Goal: Task Accomplishment & Management: Manage account settings

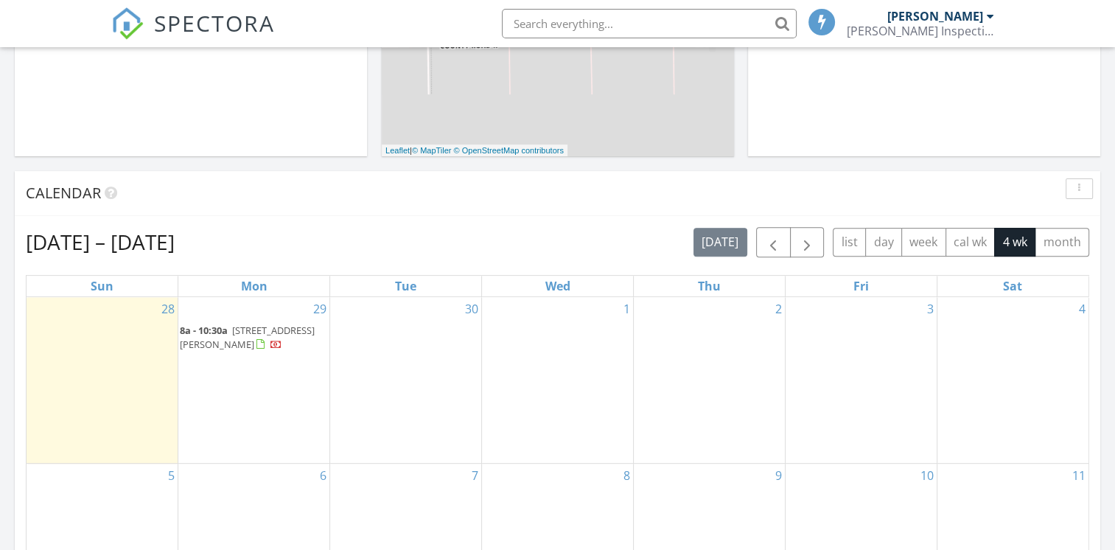
scroll to position [479, 0]
click at [233, 326] on span "5368 Rd 124, Payne 45880" at bounding box center [247, 335] width 135 height 27
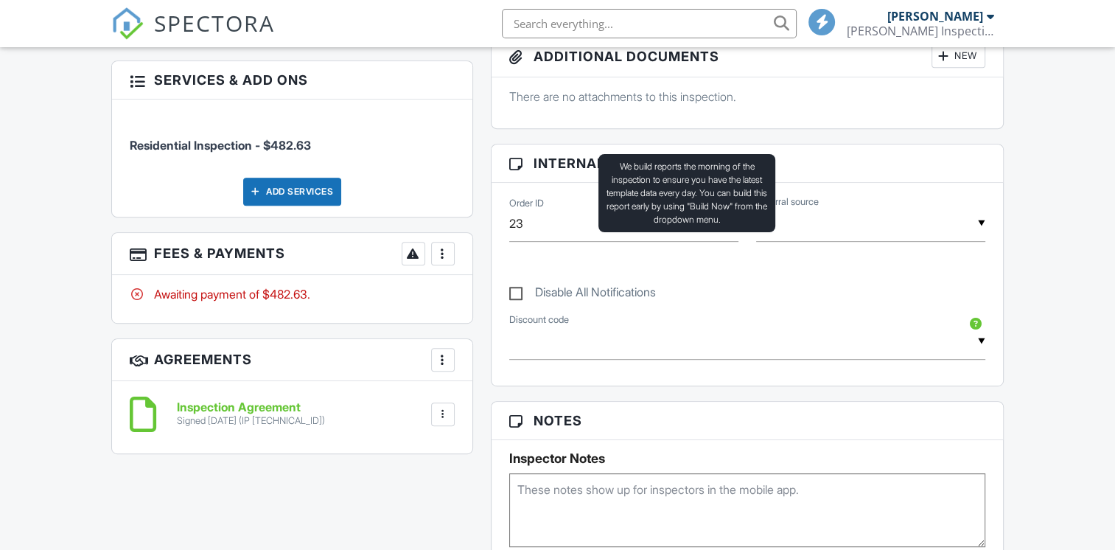
scroll to position [396, 0]
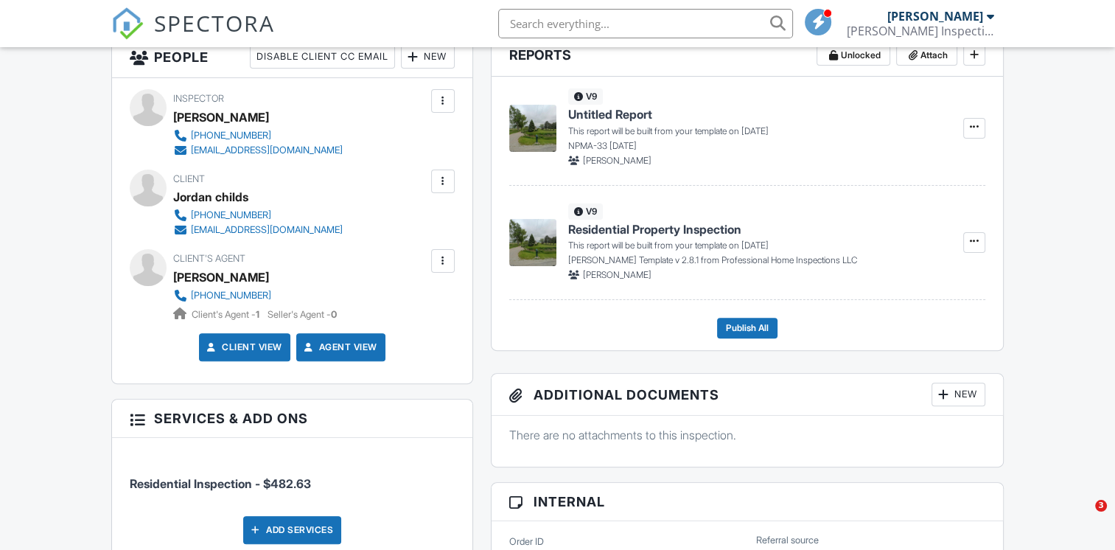
click at [572, 224] on span "Residential Property Inspection" at bounding box center [654, 229] width 173 height 16
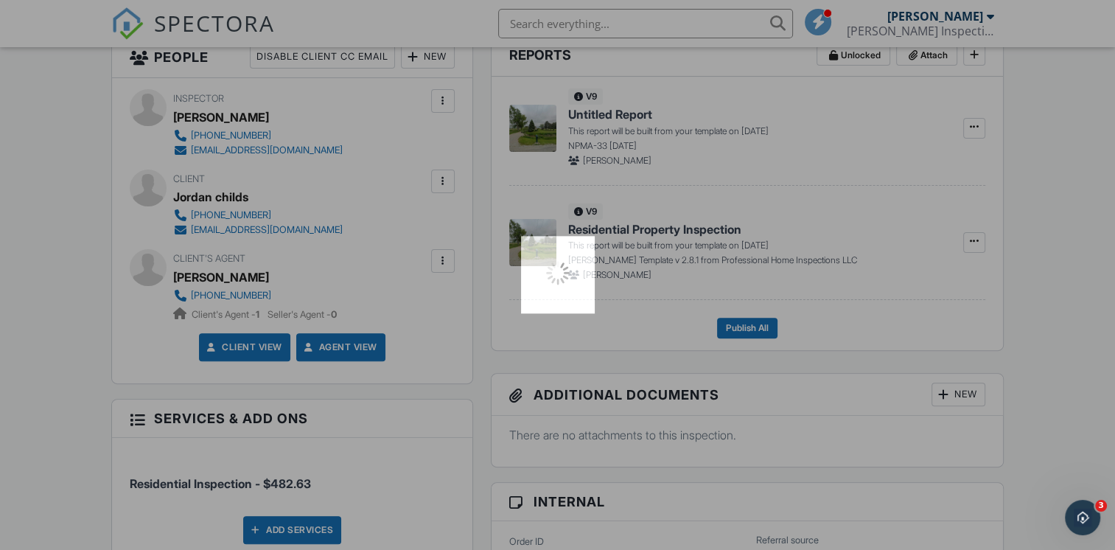
scroll to position [0, 0]
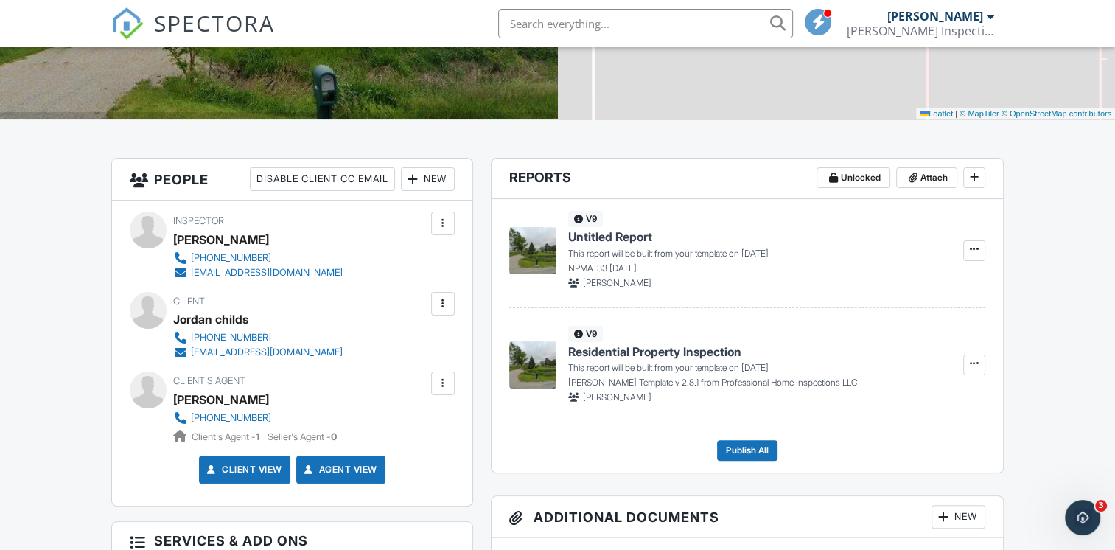
click at [547, 380] on img at bounding box center [532, 364] width 47 height 47
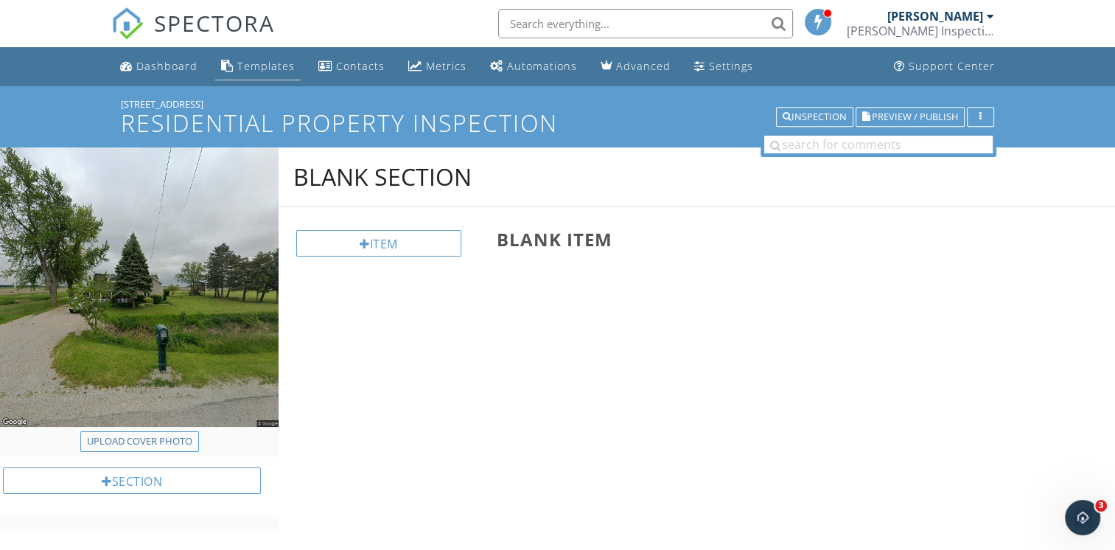
click at [250, 72] on div "Templates" at bounding box center [265, 66] width 57 height 14
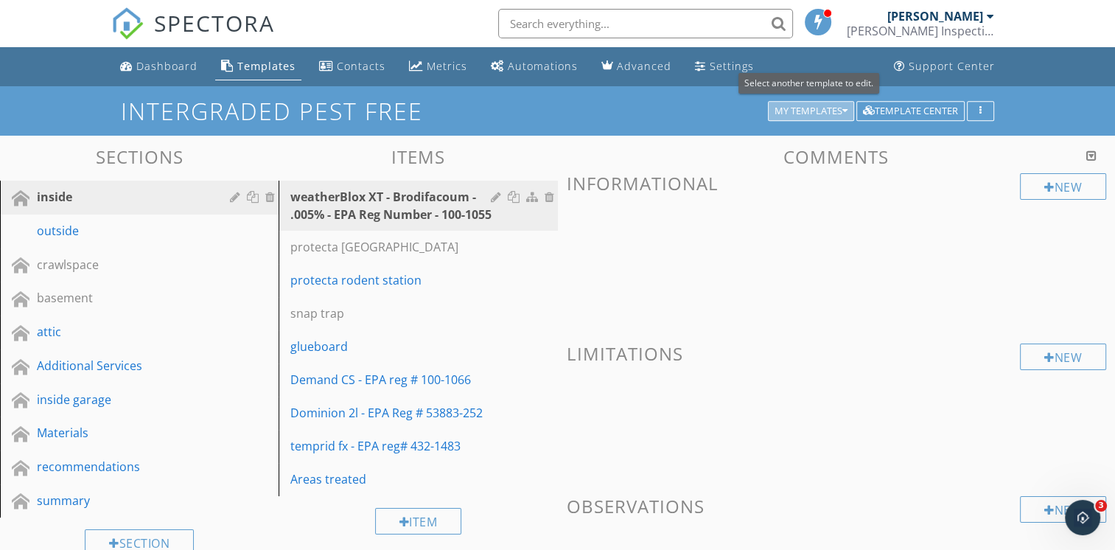
click at [842, 108] on icon "button" at bounding box center [844, 111] width 5 height 10
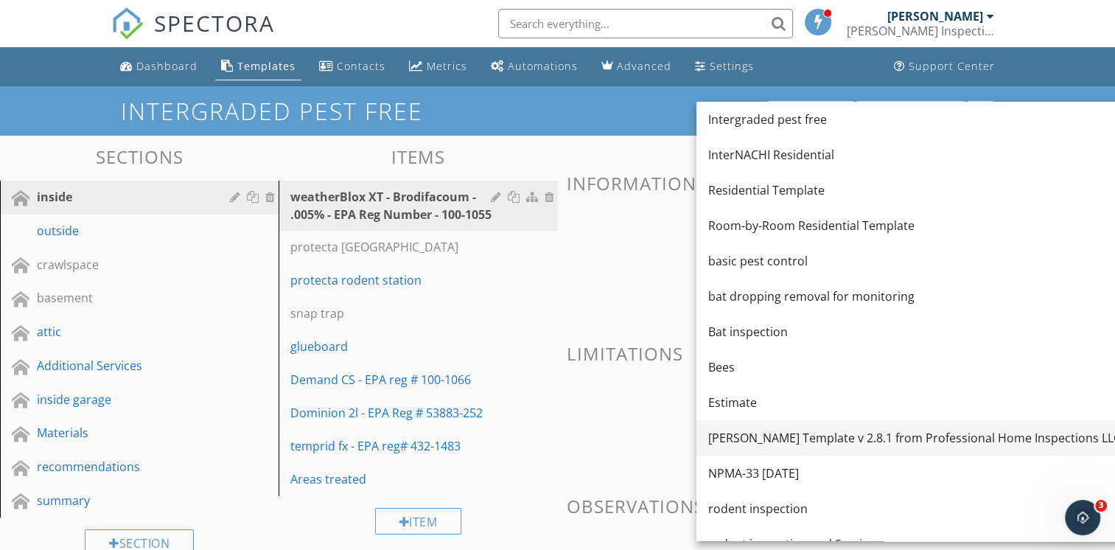
click at [867, 441] on div "[PERSON_NAME] Template v 2.8.1 from Professional Home Inspections LLC" at bounding box center [914, 438] width 413 height 18
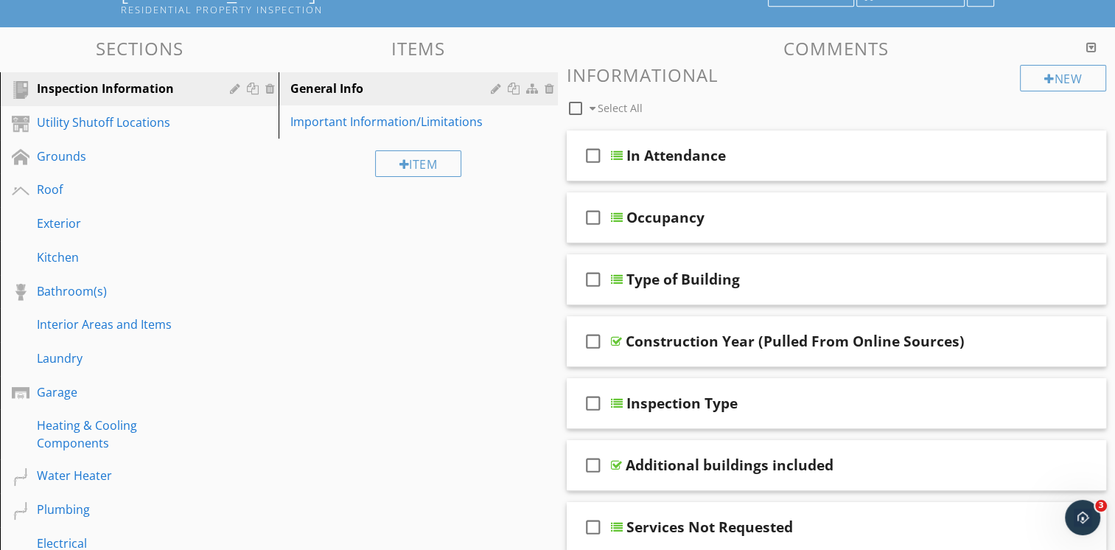
scroll to position [115, 0]
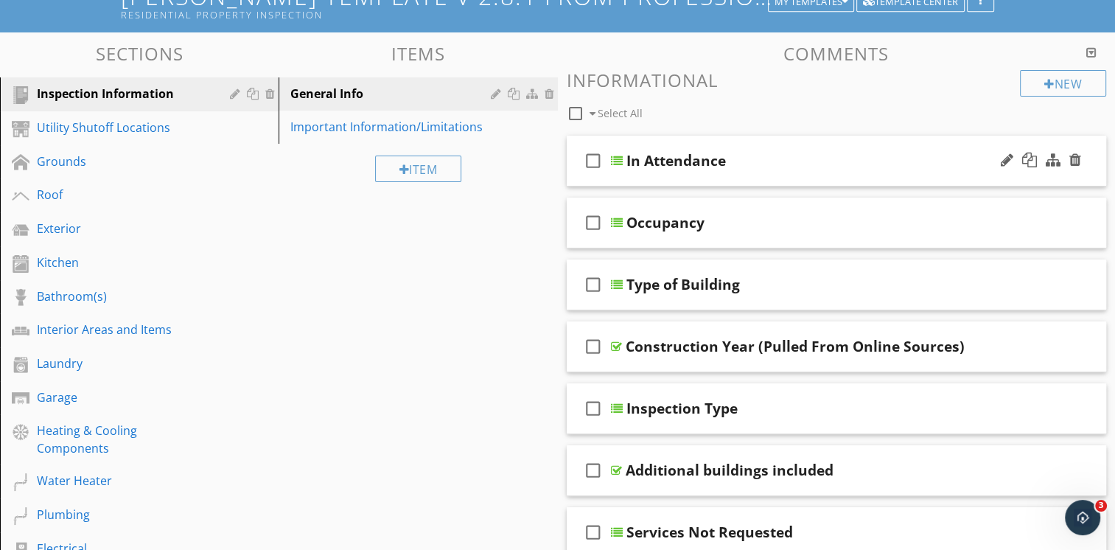
click at [646, 158] on div "In Attendance" at bounding box center [675, 161] width 99 height 18
click at [592, 163] on icon "check_box_outline_blank" at bounding box center [593, 160] width 24 height 35
click at [592, 163] on icon "check_box" at bounding box center [593, 160] width 24 height 35
click at [660, 228] on div "Occupancy" at bounding box center [665, 223] width 78 height 18
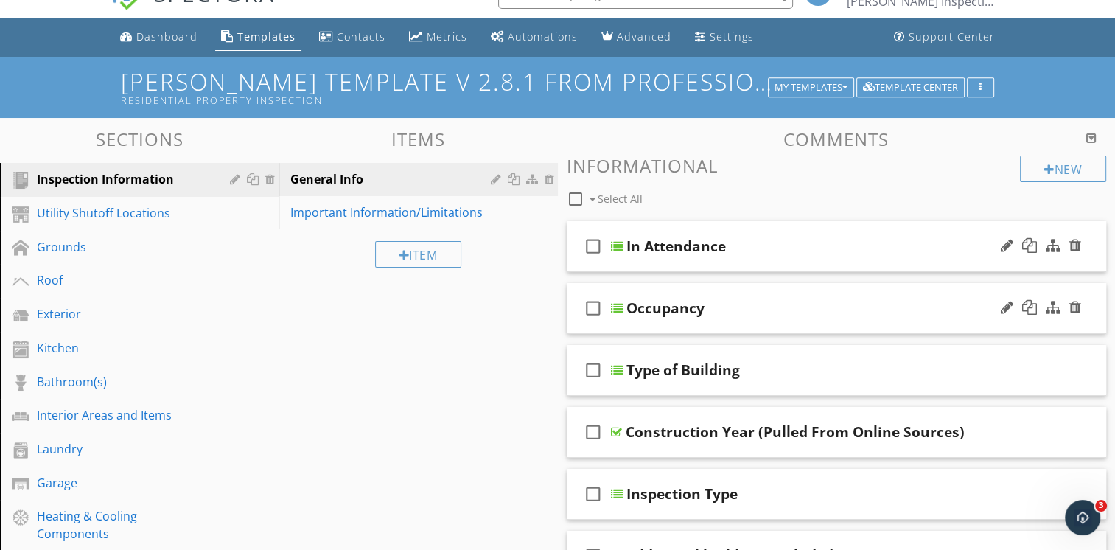
scroll to position [0, 0]
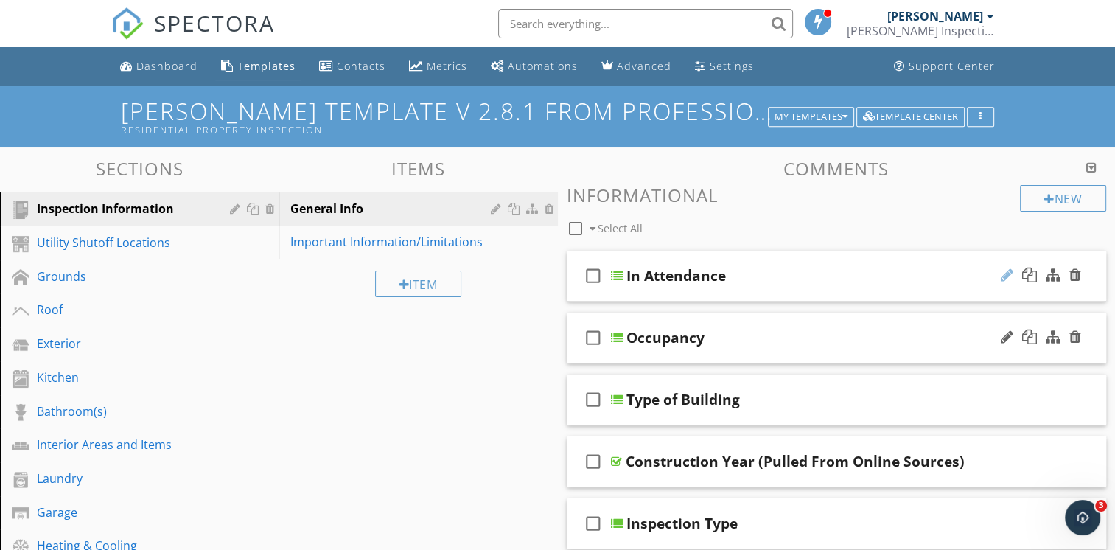
click at [1006, 278] on div at bounding box center [1007, 275] width 13 height 15
click at [615, 276] on div at bounding box center [617, 276] width 12 height 12
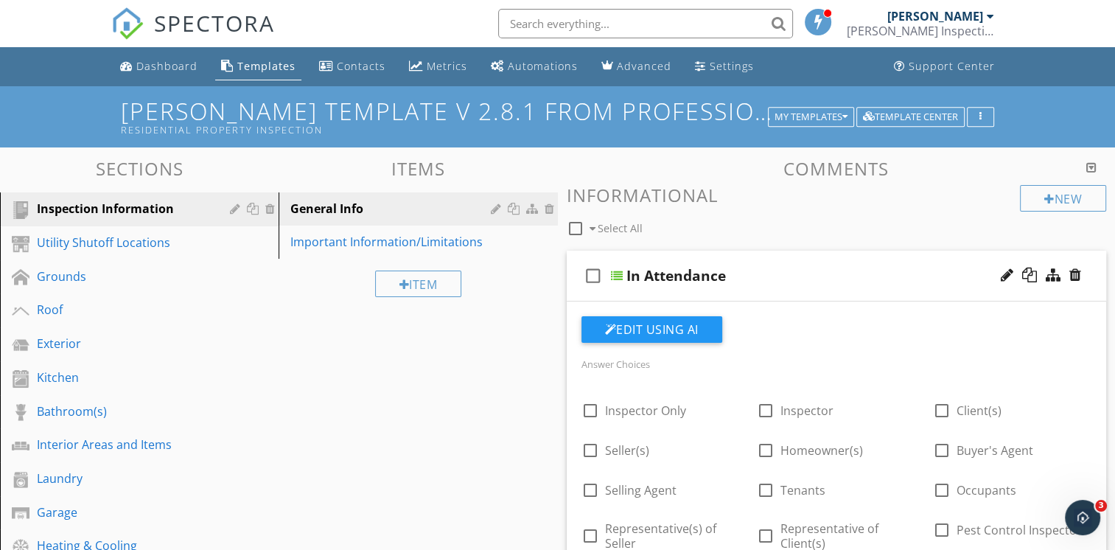
click at [615, 276] on div at bounding box center [617, 276] width 12 height 12
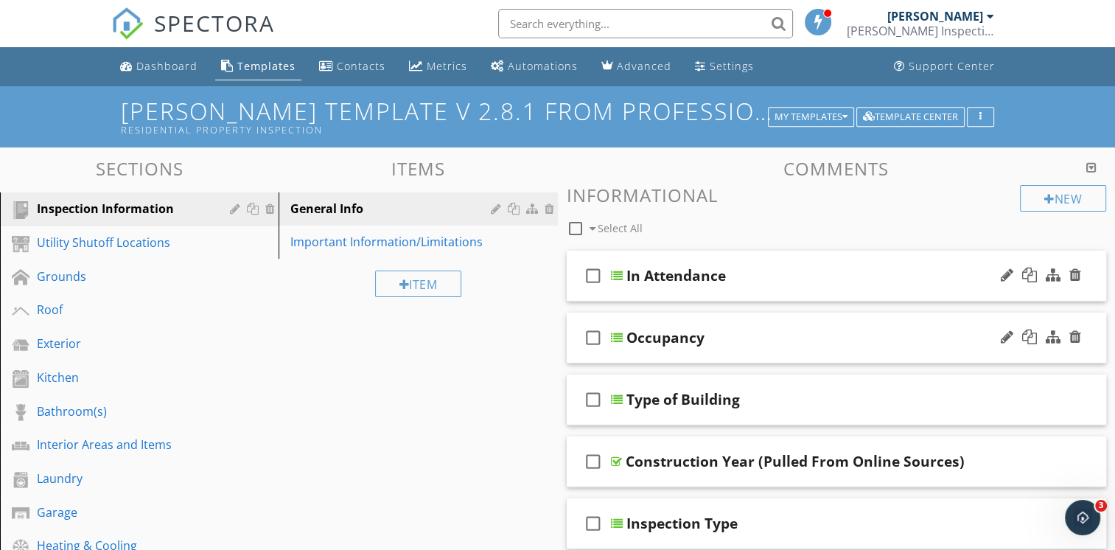
click at [615, 276] on div at bounding box center [617, 276] width 12 height 12
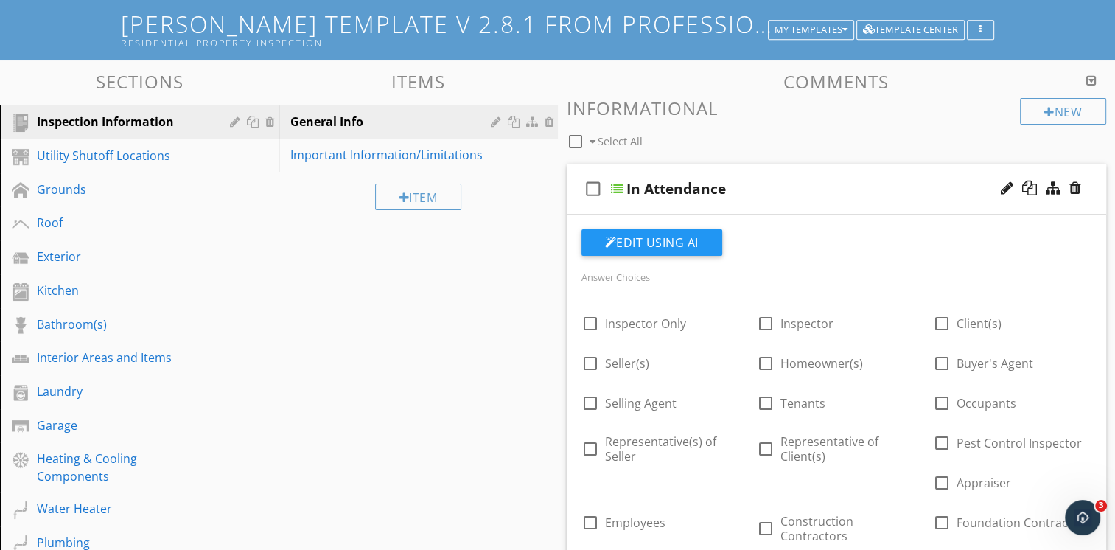
scroll to position [85, 0]
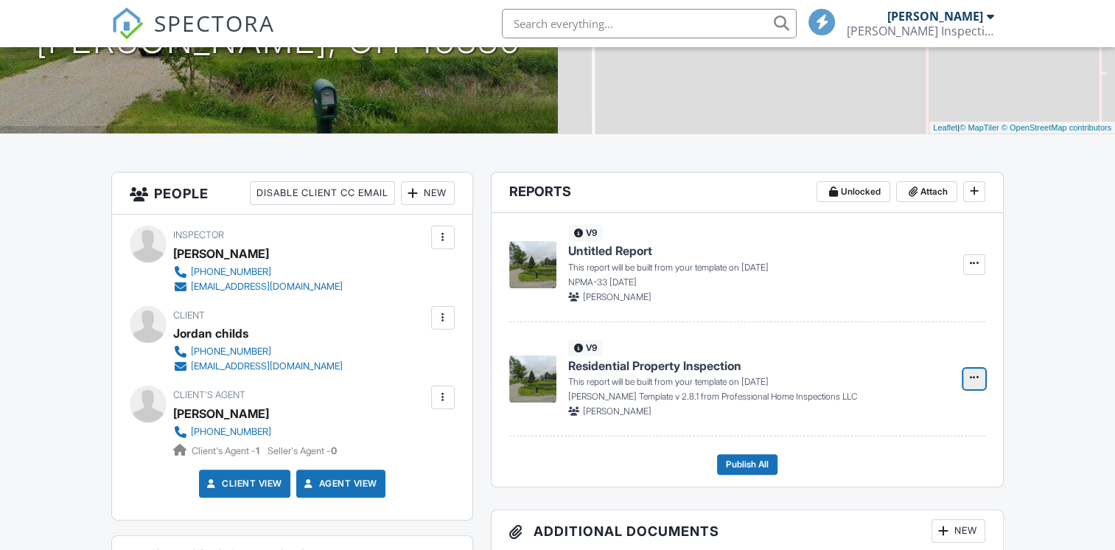
click at [971, 382] on icon at bounding box center [974, 377] width 9 height 10
click at [897, 420] on input "Build Now" at bounding box center [900, 417] width 150 height 33
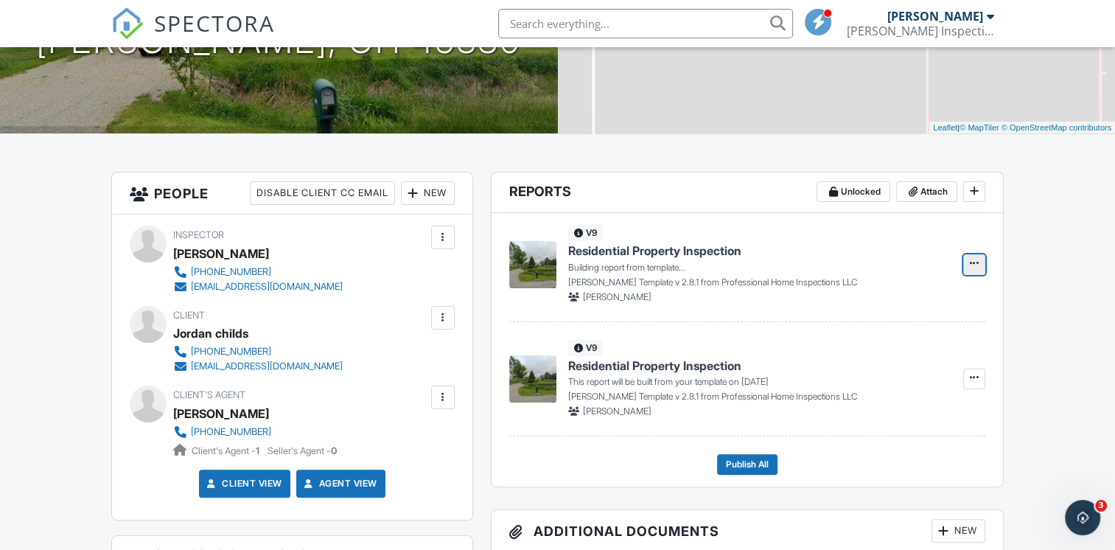
click at [973, 268] on span at bounding box center [974, 263] width 15 height 15
click at [917, 306] on input "Delete Report" at bounding box center [900, 303] width 150 height 33
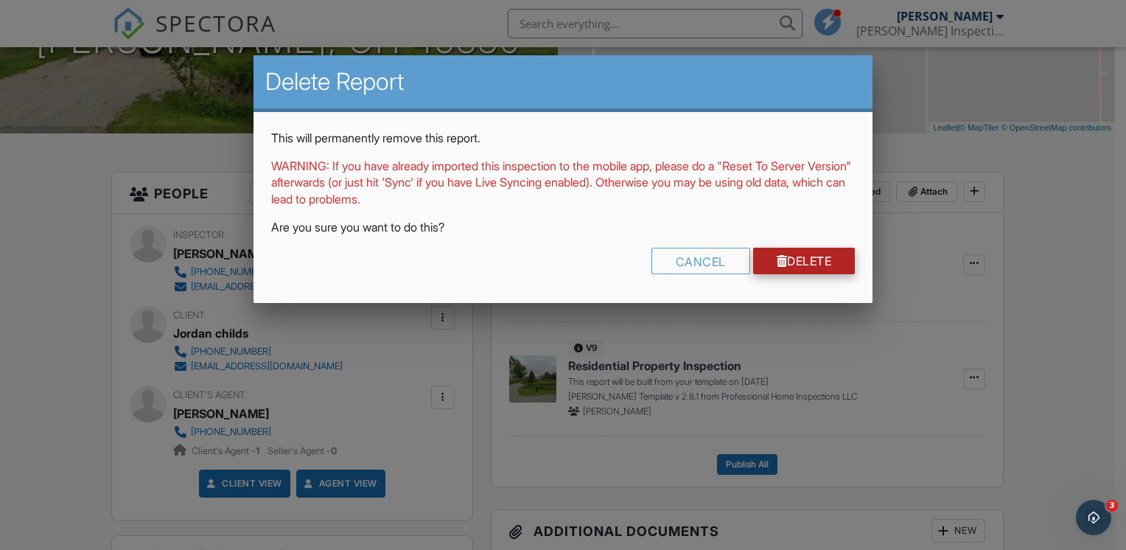
click at [834, 265] on link "Delete" at bounding box center [804, 261] width 102 height 27
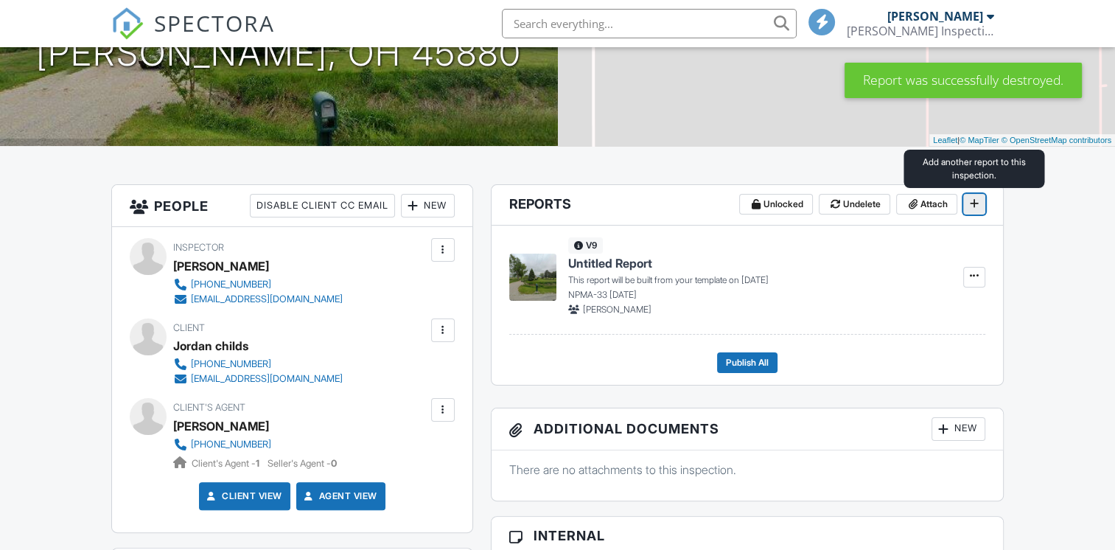
click at [973, 202] on icon at bounding box center [974, 203] width 9 height 10
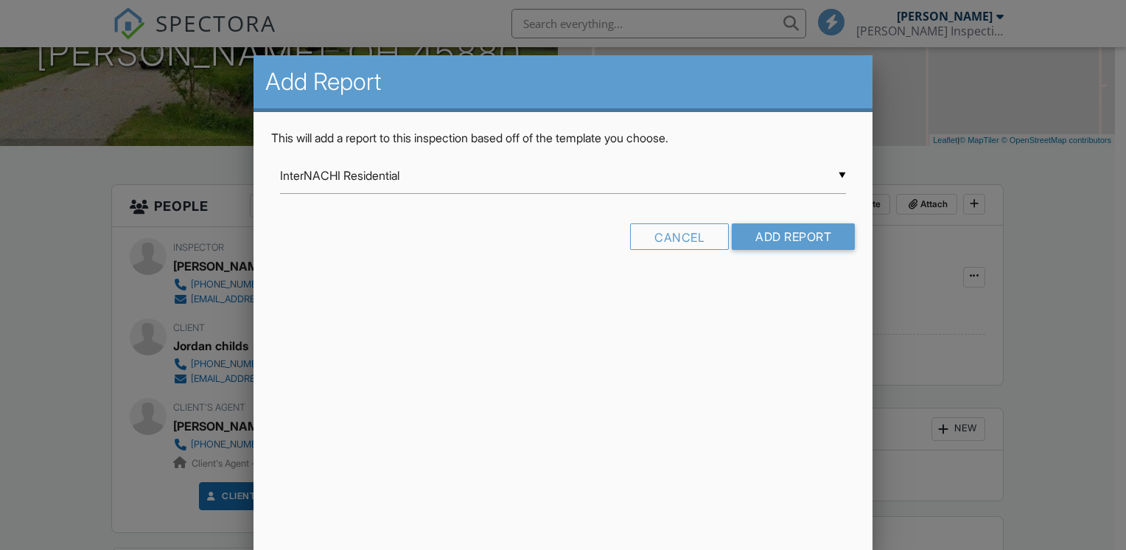
click at [842, 167] on div "▼ InterNACHI Residential InterNACHI Residential Residential Template Room-by-Ro…" at bounding box center [563, 176] width 566 height 36
click at [690, 504] on span "[PERSON_NAME] Template v 2.8.1 from Professional Home Inspections LLC" at bounding box center [563, 507] width 566 height 37
type input "[PERSON_NAME] Template v 2.8.1 from Professional Home Inspections LLC"
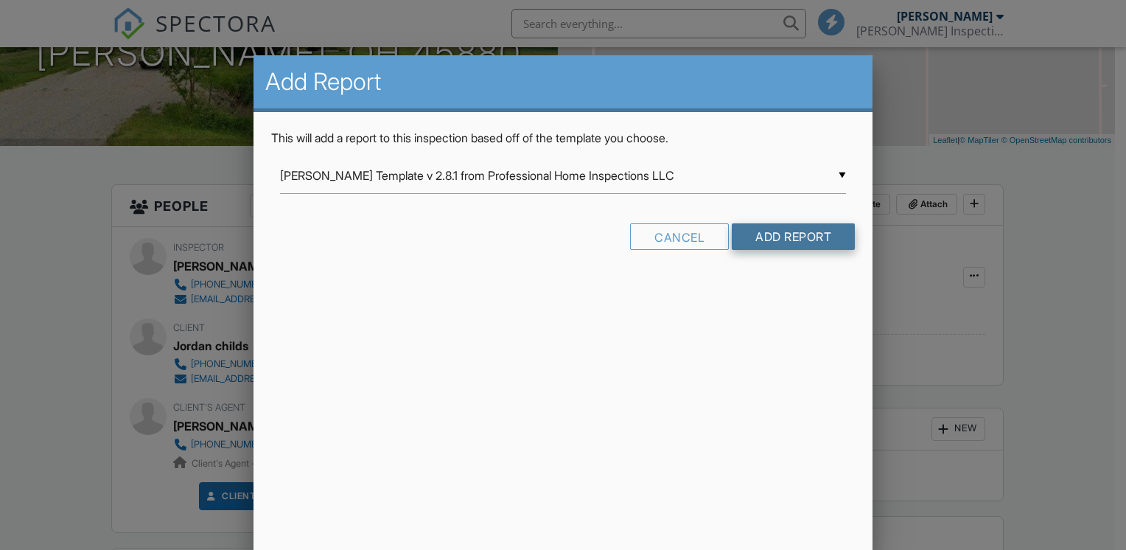
click at [768, 244] on input "Add Report" at bounding box center [793, 236] width 123 height 27
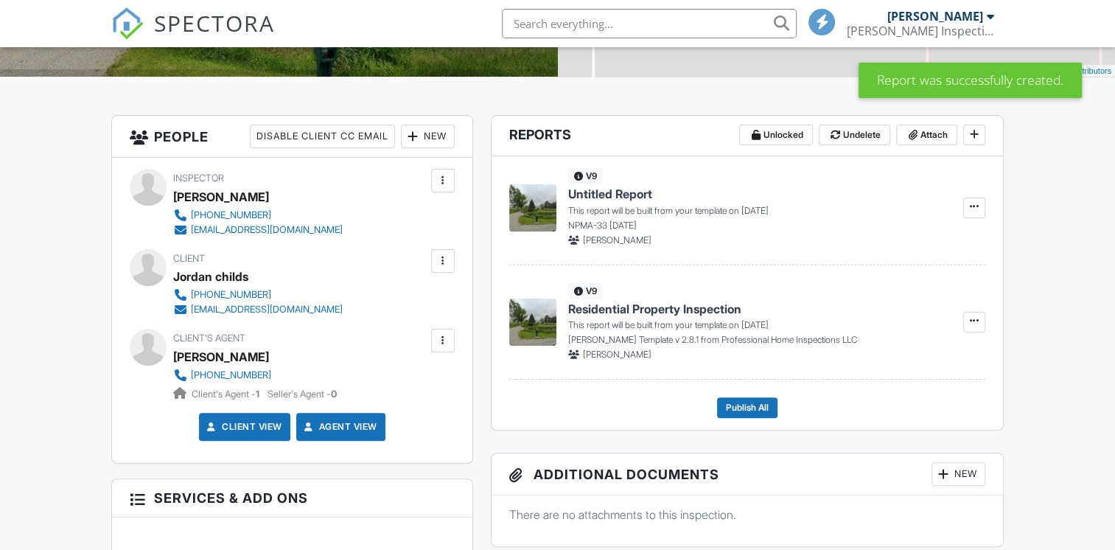
click at [622, 338] on p "[PERSON_NAME] Template v 2.8.1 from Professional Home Inspections LLC" at bounding box center [756, 339] width 377 height 13
click at [617, 311] on span "Residential Property Inspection" at bounding box center [654, 309] width 173 height 16
click at [578, 192] on span "Untitled Report" at bounding box center [610, 194] width 84 height 16
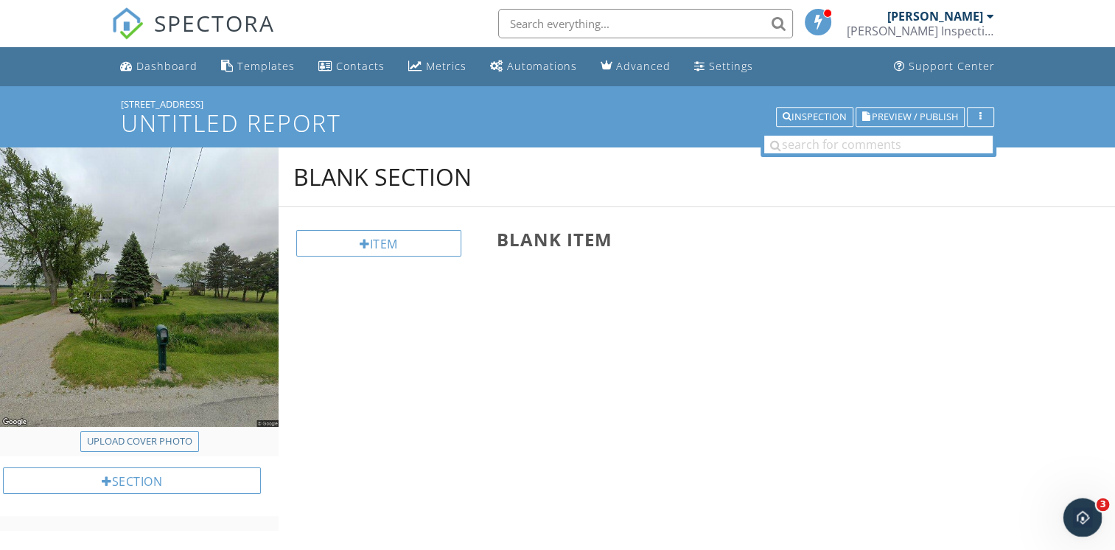
click at [1081, 517] on icon "Open Intercom Messenger" at bounding box center [1080, 515] width 10 height 12
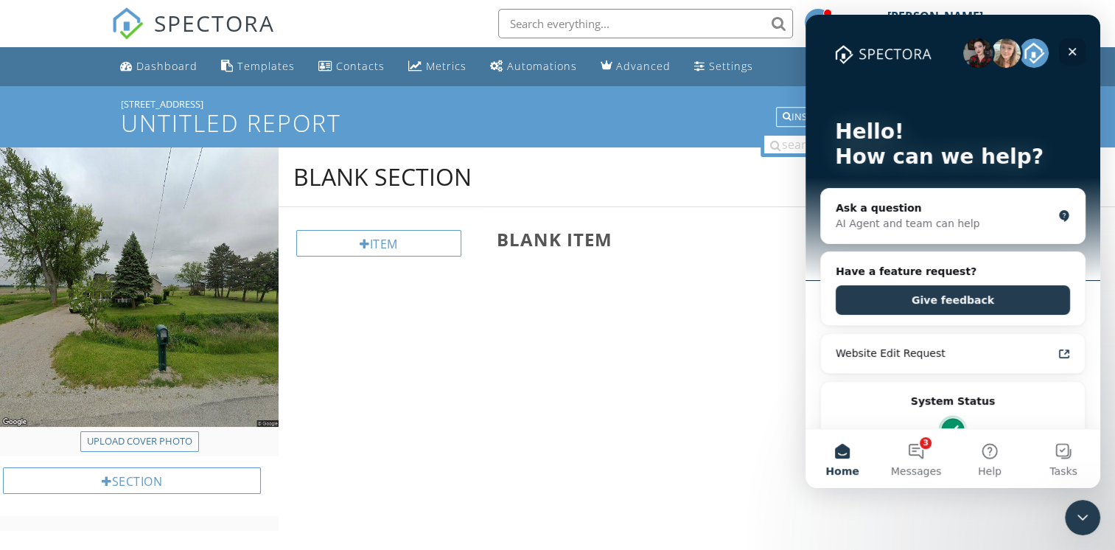
click at [1071, 52] on icon "Close" at bounding box center [1073, 52] width 8 height 8
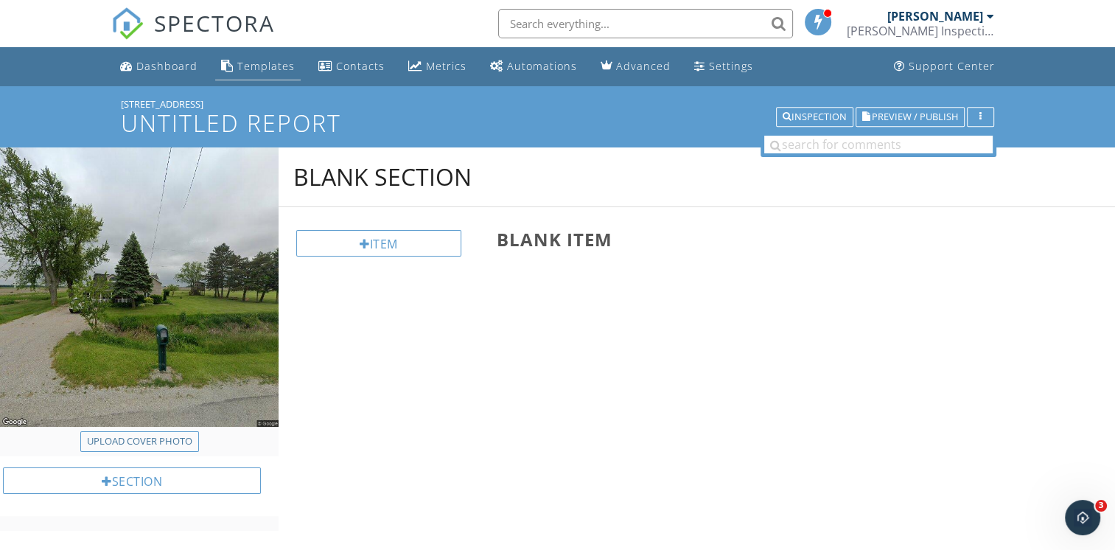
click at [273, 64] on div "Templates" at bounding box center [265, 66] width 57 height 14
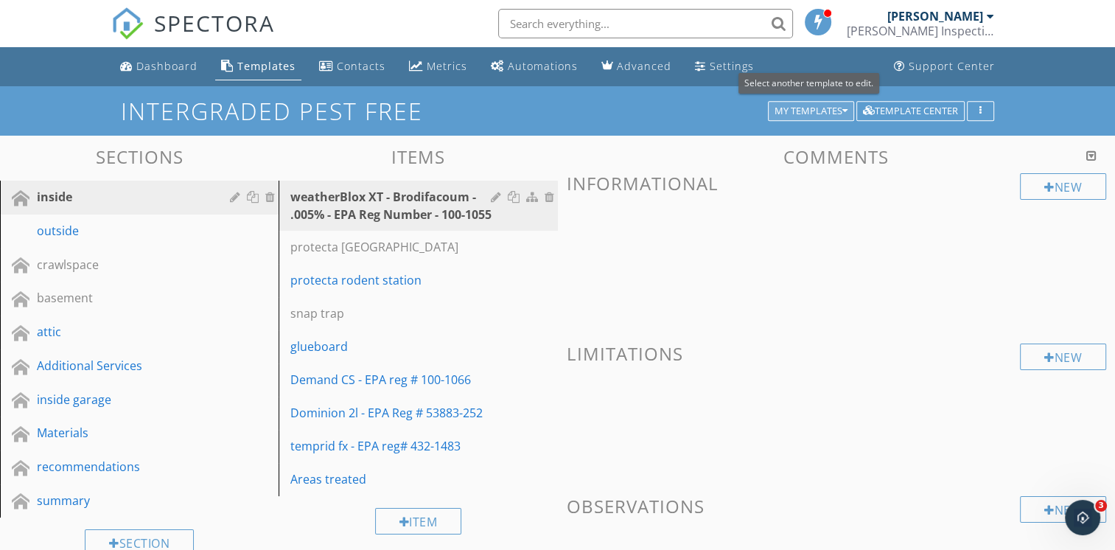
click at [842, 112] on icon "button" at bounding box center [844, 111] width 5 height 10
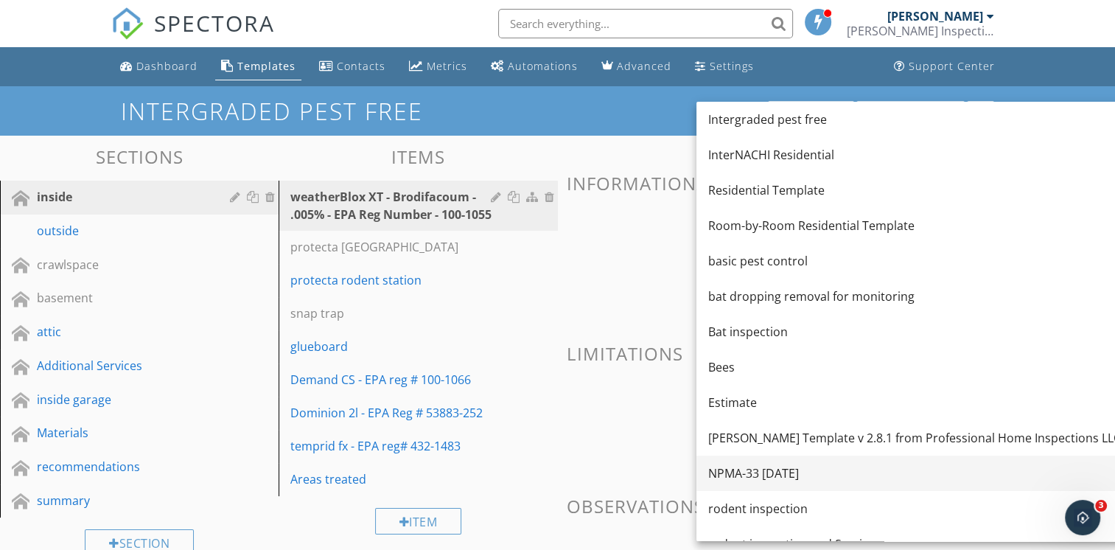
click at [808, 477] on div "NPMA-33 [DATE]" at bounding box center [914, 473] width 413 height 18
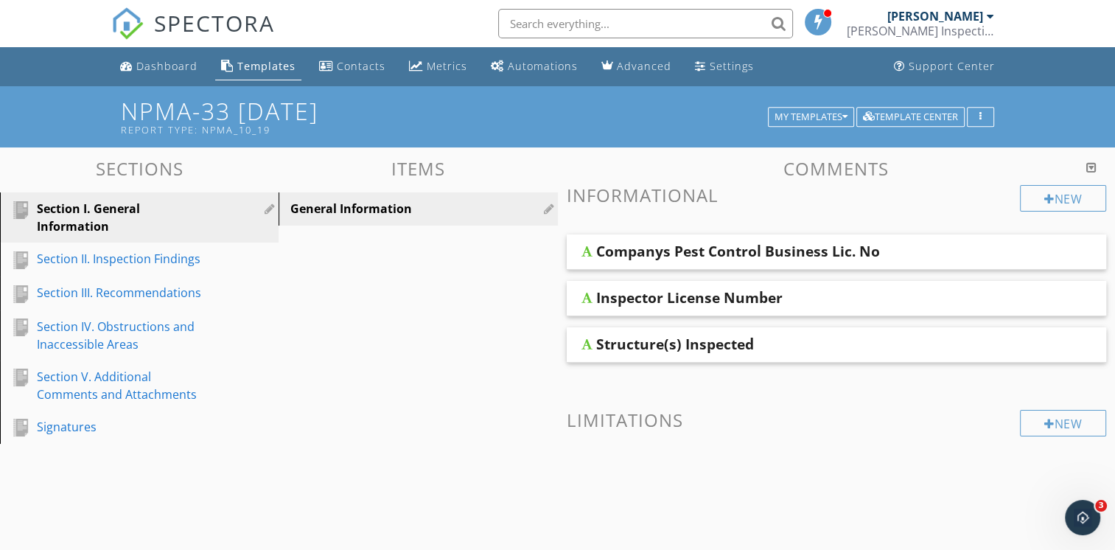
click at [648, 250] on div "Companys Pest Control Business Lic. No" at bounding box center [738, 251] width 284 height 18
click at [581, 256] on div at bounding box center [586, 251] width 11 height 12
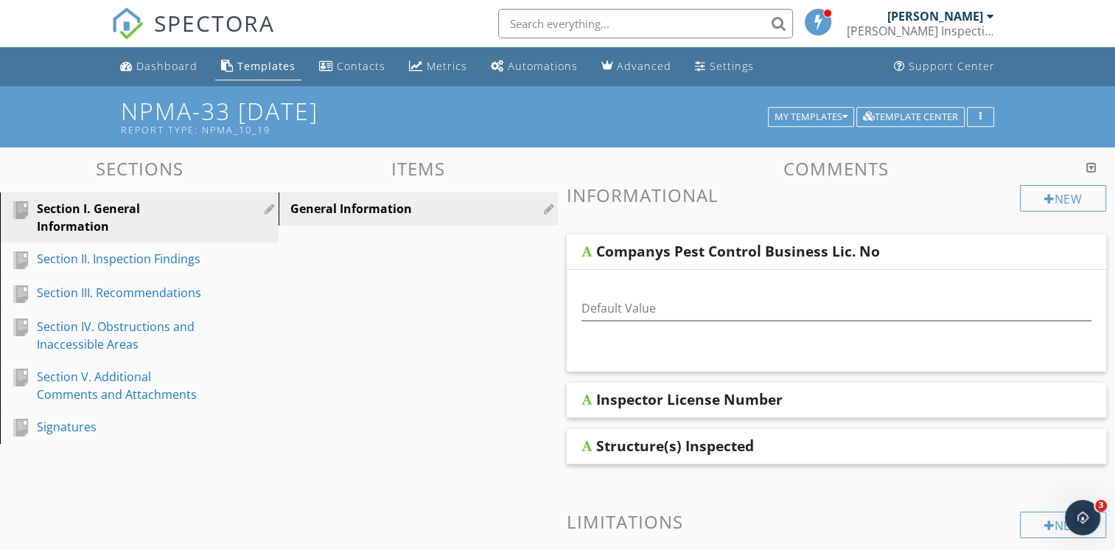
click at [587, 398] on div at bounding box center [586, 400] width 11 height 12
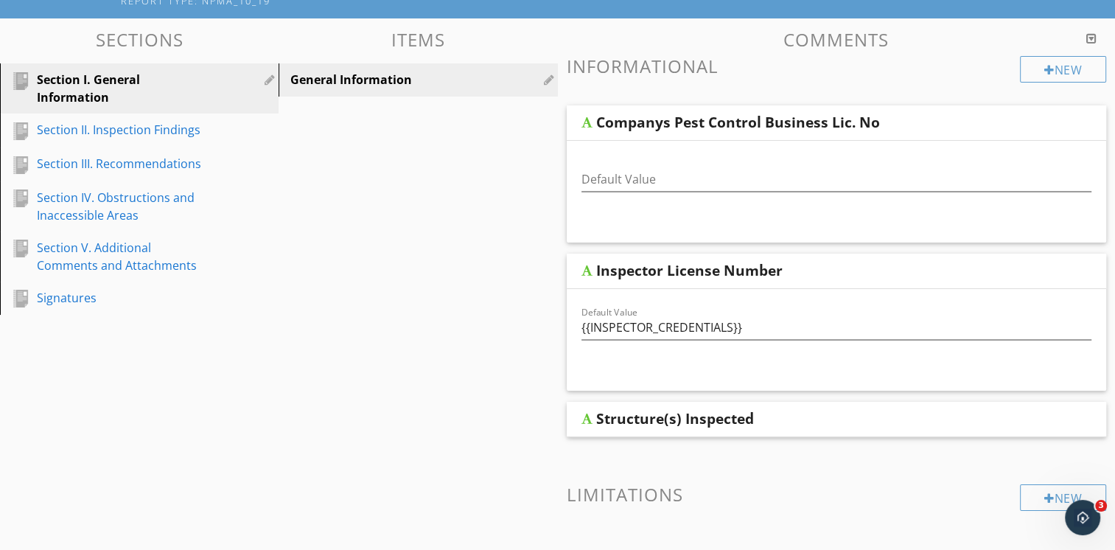
scroll to position [130, 0]
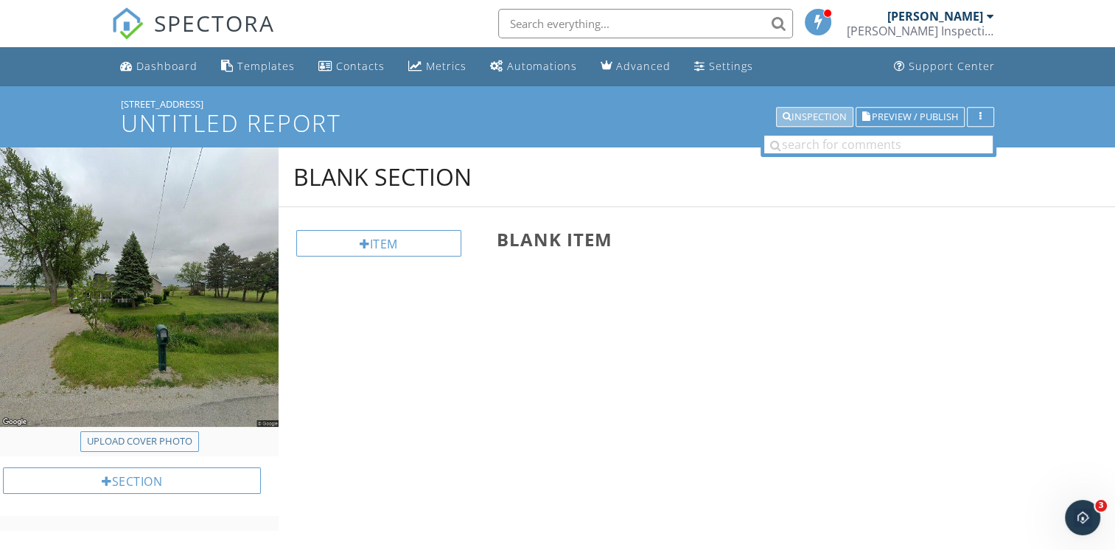
click at [810, 112] on div "Inspection" at bounding box center [815, 117] width 64 height 10
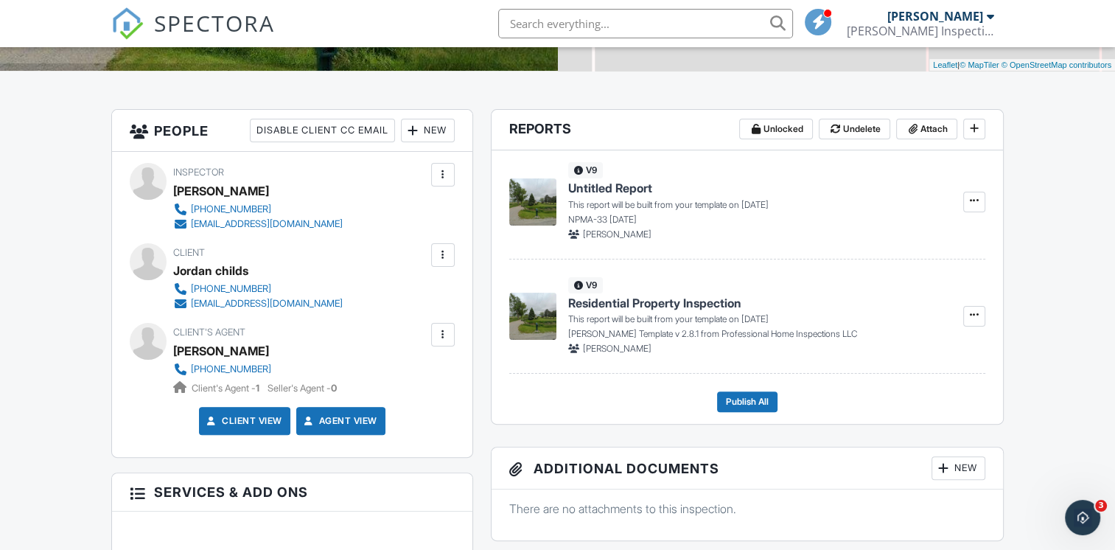
click at [569, 232] on icon at bounding box center [573, 234] width 11 height 9
click at [579, 232] on div "[PERSON_NAME]" at bounding box center [756, 234] width 377 height 13
click at [970, 316] on icon at bounding box center [974, 315] width 9 height 10
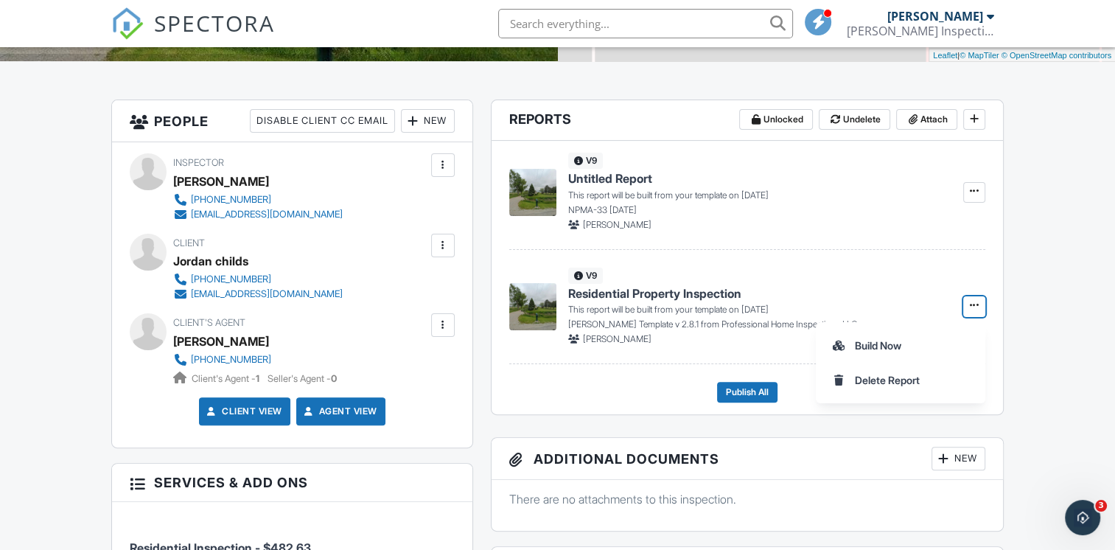
scroll to position [332, 0]
click at [873, 354] on input "Build Now" at bounding box center [900, 345] width 150 height 33
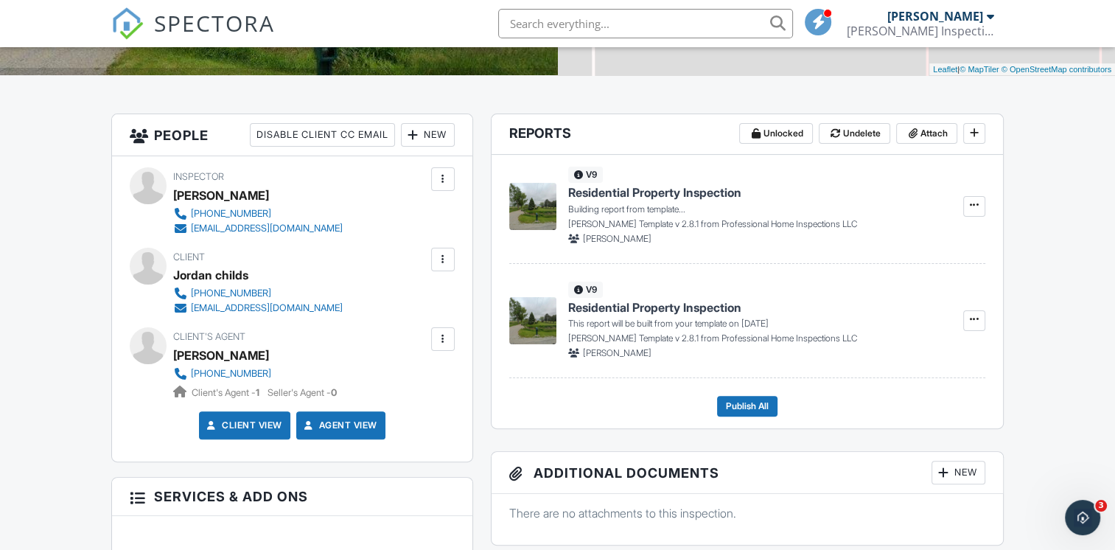
scroll to position [321, 0]
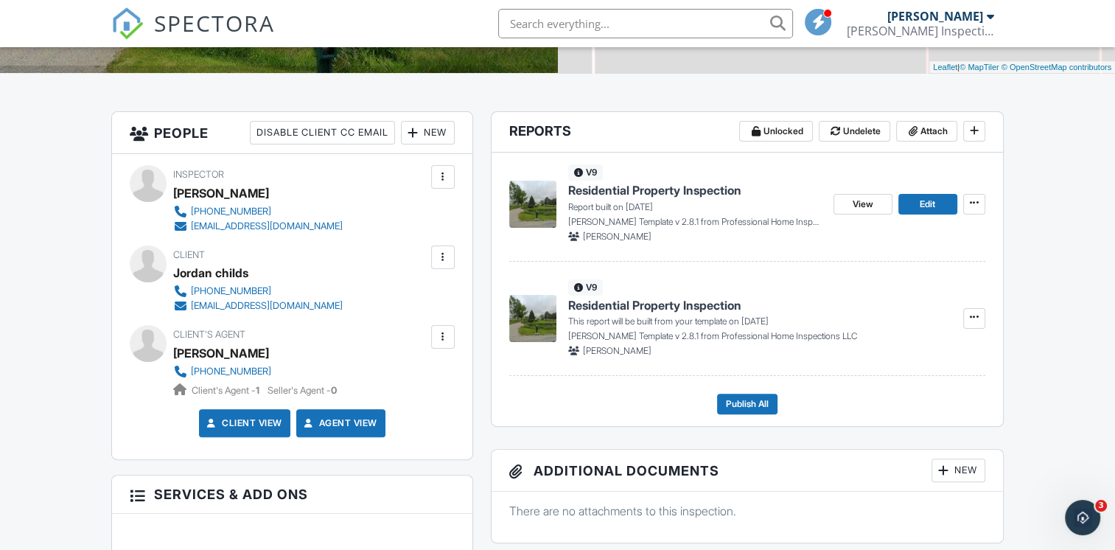
click at [540, 194] on img at bounding box center [532, 204] width 47 height 47
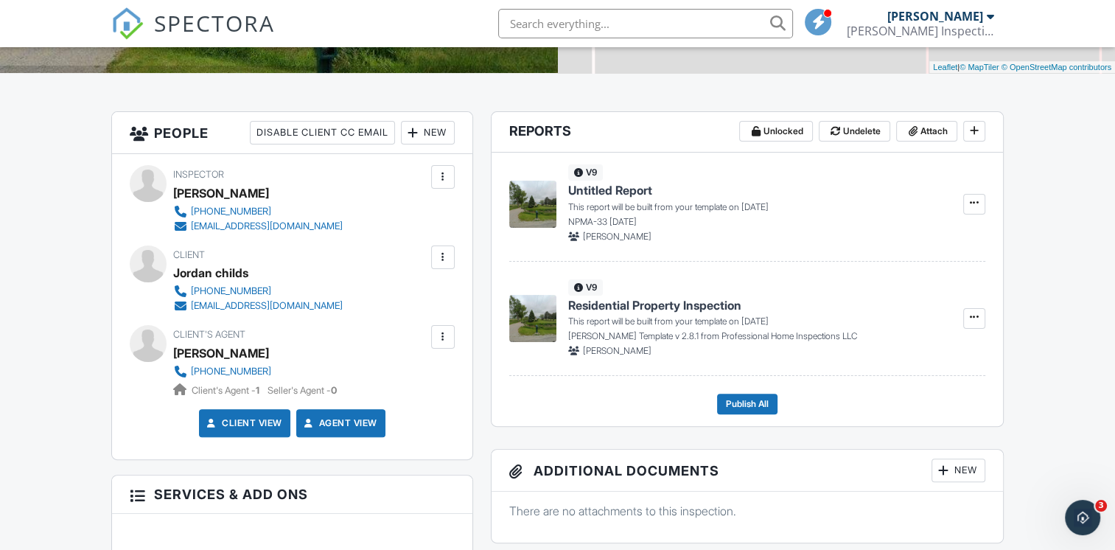
click at [532, 323] on img at bounding box center [532, 318] width 47 height 47
click at [918, 241] on input "Build Now" at bounding box center [900, 242] width 150 height 33
